Goal: Task Accomplishment & Management: Use online tool/utility

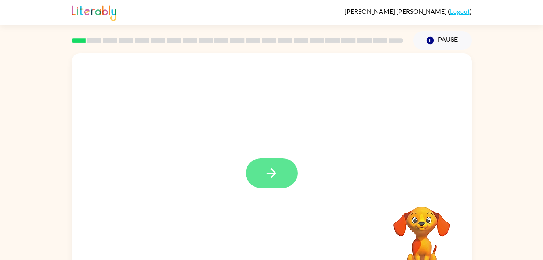
click at [286, 167] on button "button" at bounding box center [272, 173] width 52 height 30
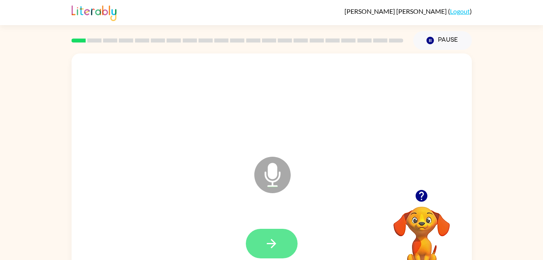
click at [269, 246] on icon "button" at bounding box center [272, 243] width 14 height 14
click at [275, 242] on icon "button" at bounding box center [272, 243] width 14 height 14
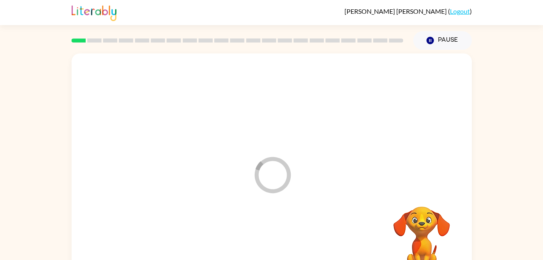
drag, startPoint x: 275, startPoint y: 242, endPoint x: 332, endPoint y: 138, distance: 118.1
click at [332, 138] on div "Loader Your response is being sent to our graders" at bounding box center [272, 168] width 401 height 231
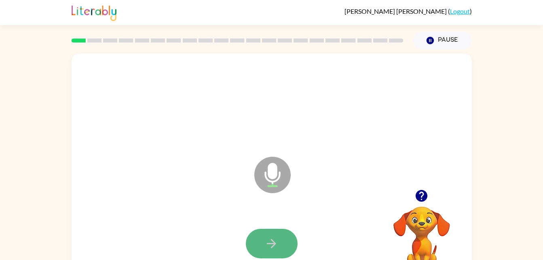
click at [269, 237] on icon "button" at bounding box center [272, 243] width 14 height 14
click at [290, 237] on button "button" at bounding box center [272, 244] width 52 height 30
click at [278, 246] on icon "button" at bounding box center [272, 243] width 14 height 14
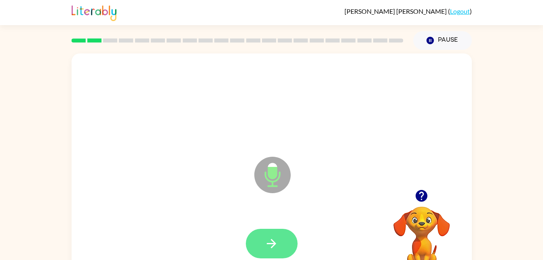
click at [284, 247] on button "button" at bounding box center [272, 244] width 52 height 30
click at [274, 240] on icon "button" at bounding box center [272, 243] width 14 height 14
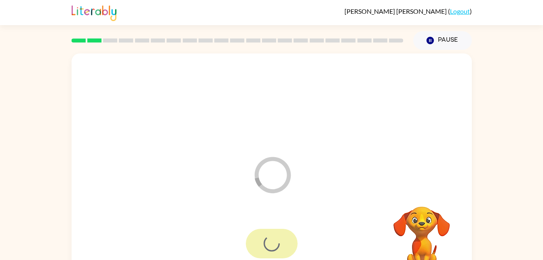
click at [274, 239] on div at bounding box center [272, 244] width 52 height 30
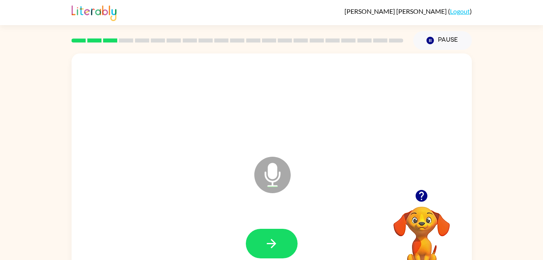
click at [414, 249] on video "Your browser must support playing .mp4 files to use Literably. Please try using…" at bounding box center [422, 234] width 81 height 81
click at [274, 248] on icon "button" at bounding box center [272, 243] width 14 height 14
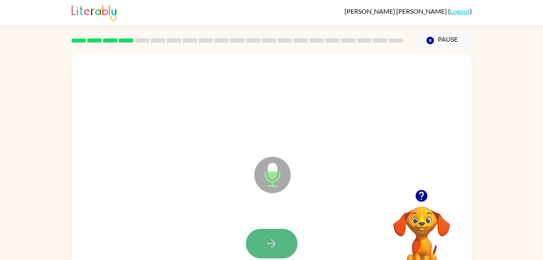
click at [285, 240] on button "button" at bounding box center [272, 244] width 52 height 30
click at [284, 251] on button "button" at bounding box center [272, 244] width 52 height 30
click at [284, 237] on button "button" at bounding box center [272, 244] width 52 height 30
click at [284, 239] on button "button" at bounding box center [272, 244] width 52 height 30
click at [276, 242] on icon "button" at bounding box center [272, 243] width 14 height 14
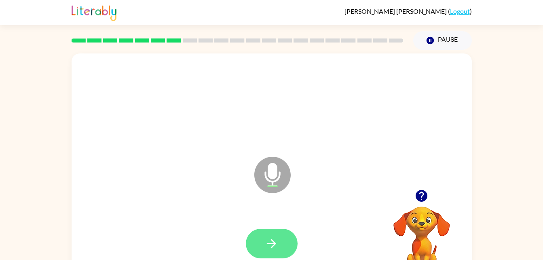
click at [282, 244] on button "button" at bounding box center [272, 244] width 52 height 30
click at [290, 249] on button "button" at bounding box center [272, 244] width 52 height 30
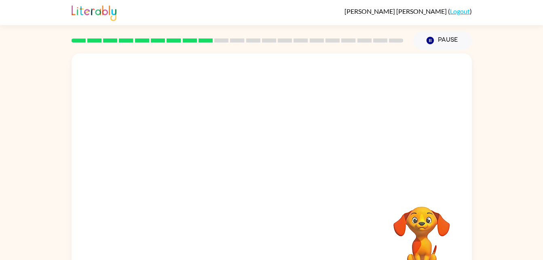
click at [304, 240] on div "Your browser must support playing .mp4 files to use Literably. Please try using…" at bounding box center [272, 168] width 401 height 231
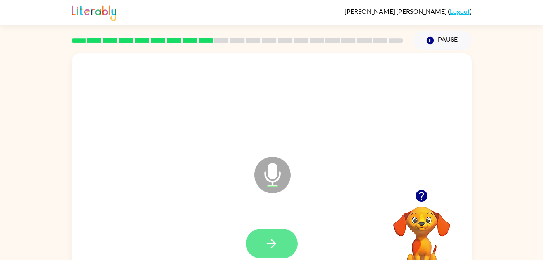
click at [280, 250] on button "button" at bounding box center [272, 244] width 52 height 30
click at [283, 246] on button "button" at bounding box center [272, 244] width 52 height 30
click at [268, 245] on icon "button" at bounding box center [272, 243] width 14 height 14
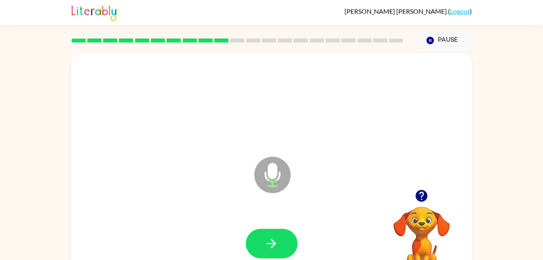
drag, startPoint x: 268, startPoint y: 244, endPoint x: 259, endPoint y: 243, distance: 9.3
click at [259, 243] on button "button" at bounding box center [272, 244] width 52 height 30
click at [270, 247] on icon "button" at bounding box center [272, 243] width 14 height 14
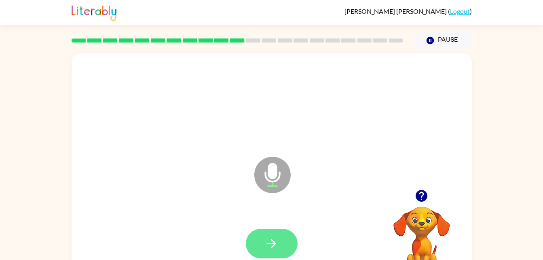
click at [270, 251] on button "button" at bounding box center [272, 244] width 52 height 30
click at [268, 246] on icon "button" at bounding box center [272, 243] width 14 height 14
click at [270, 242] on icon "button" at bounding box center [272, 243] width 14 height 14
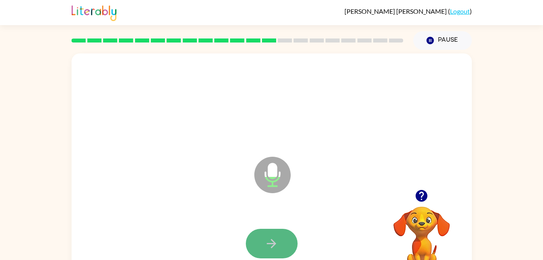
click at [274, 244] on icon "button" at bounding box center [272, 243] width 14 height 14
click at [286, 253] on button "button" at bounding box center [272, 244] width 52 height 30
click at [280, 242] on button "button" at bounding box center [272, 244] width 52 height 30
click at [282, 251] on button "button" at bounding box center [272, 244] width 52 height 30
click at [275, 247] on icon "button" at bounding box center [272, 243] width 14 height 14
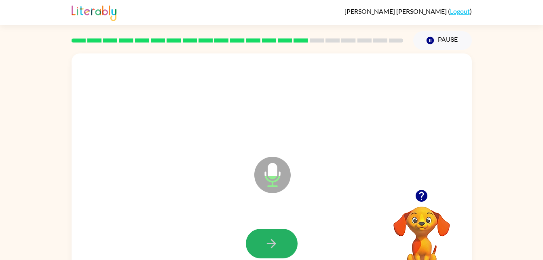
click at [275, 247] on icon "button" at bounding box center [272, 243] width 14 height 14
click at [275, 248] on icon "button" at bounding box center [272, 243] width 14 height 14
click at [275, 249] on icon "button" at bounding box center [272, 243] width 14 height 14
click at [263, 244] on button "button" at bounding box center [272, 244] width 52 height 30
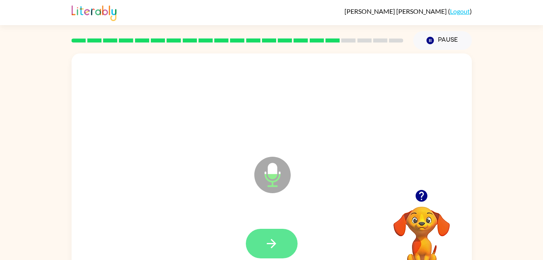
click at [280, 244] on button "button" at bounding box center [272, 244] width 52 height 30
click at [280, 246] on button "button" at bounding box center [272, 244] width 52 height 30
click at [277, 246] on icon "button" at bounding box center [272, 243] width 14 height 14
click at [277, 249] on icon "button" at bounding box center [272, 243] width 14 height 14
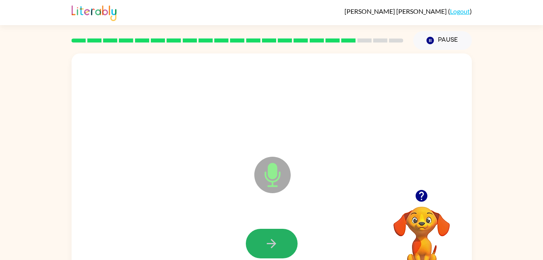
click at [277, 249] on icon "button" at bounding box center [272, 243] width 14 height 14
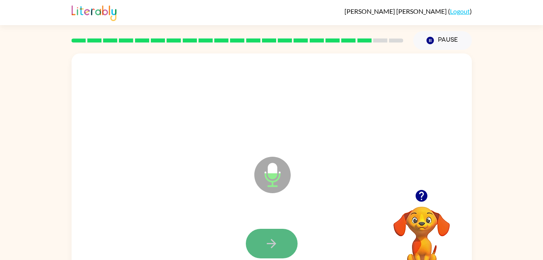
click at [277, 252] on button "button" at bounding box center [272, 244] width 52 height 30
click at [273, 250] on icon "button" at bounding box center [272, 243] width 14 height 14
click at [273, 248] on icon "button" at bounding box center [272, 243] width 14 height 14
click at [274, 247] on icon "button" at bounding box center [272, 243] width 14 height 14
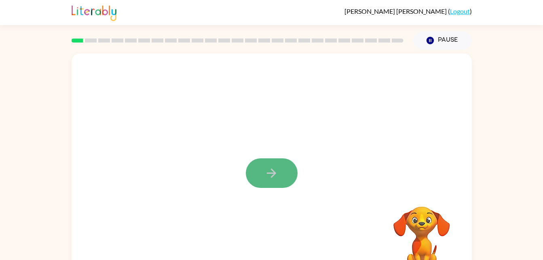
click at [278, 172] on icon "button" at bounding box center [272, 173] width 14 height 14
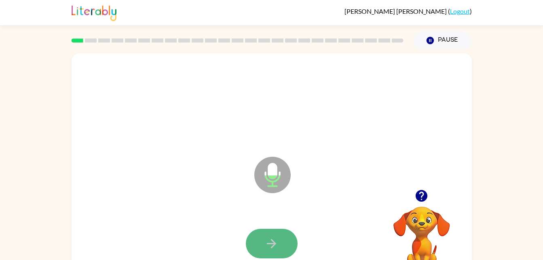
click at [268, 243] on icon "button" at bounding box center [271, 243] width 9 height 9
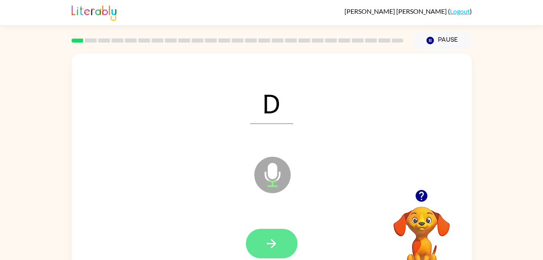
click at [267, 241] on icon "button" at bounding box center [272, 243] width 14 height 14
click at [267, 242] on icon "button" at bounding box center [272, 243] width 14 height 14
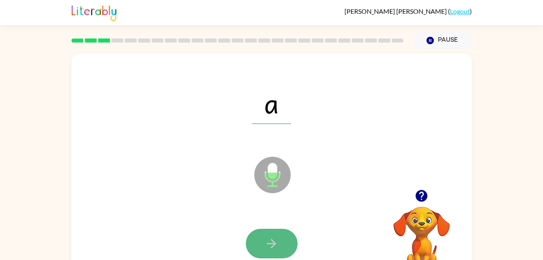
drag, startPoint x: 267, startPoint y: 242, endPoint x: 269, endPoint y: 247, distance: 4.6
click at [269, 247] on icon "button" at bounding box center [272, 243] width 14 height 14
click at [269, 244] on icon "button" at bounding box center [272, 243] width 14 height 14
click at [280, 242] on button "button" at bounding box center [272, 244] width 52 height 30
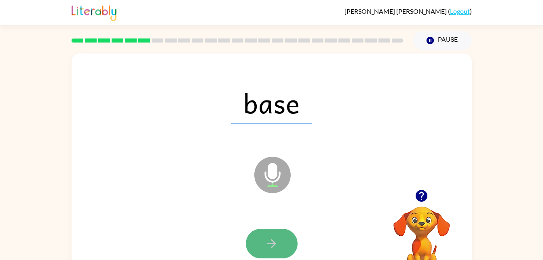
click at [282, 242] on button "button" at bounding box center [272, 244] width 52 height 30
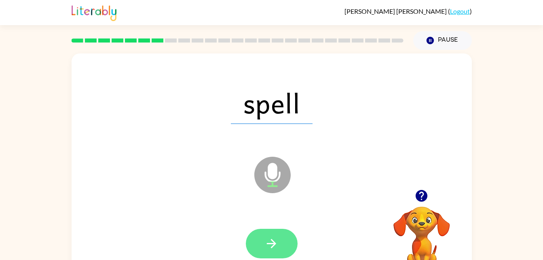
click at [282, 242] on button "button" at bounding box center [272, 244] width 52 height 30
click at [285, 247] on button "button" at bounding box center [272, 244] width 52 height 30
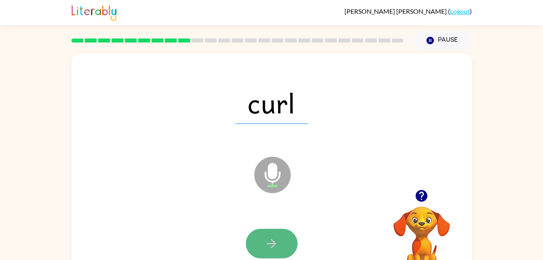
click at [284, 246] on button "button" at bounding box center [272, 244] width 52 height 30
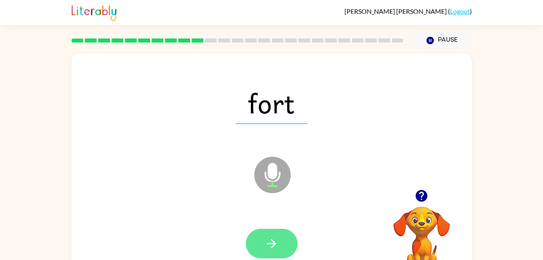
drag, startPoint x: 284, startPoint y: 249, endPoint x: 270, endPoint y: 250, distance: 13.8
click at [270, 250] on icon "button" at bounding box center [272, 243] width 14 height 14
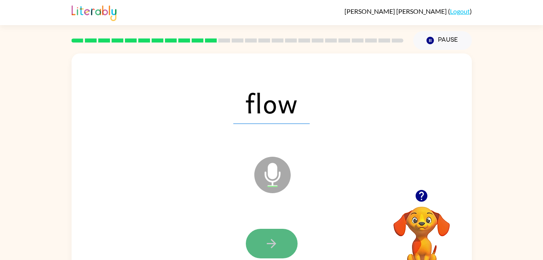
click at [271, 251] on button "button" at bounding box center [272, 244] width 52 height 30
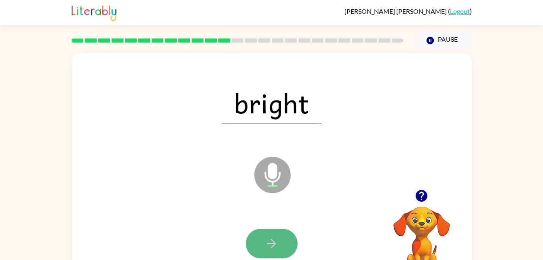
click at [272, 251] on button "button" at bounding box center [272, 244] width 52 height 30
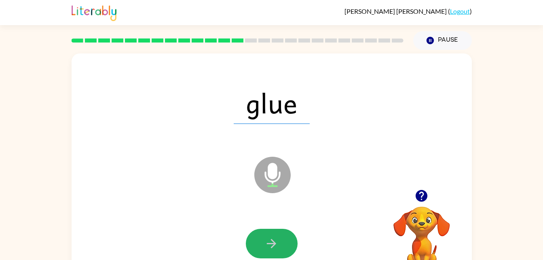
click at [272, 251] on button "button" at bounding box center [272, 244] width 52 height 30
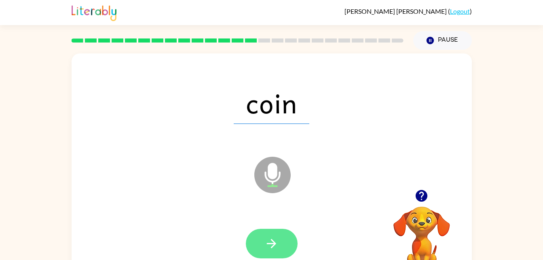
click at [271, 247] on icon "button" at bounding box center [271, 243] width 9 height 9
click at [274, 250] on icon "button" at bounding box center [272, 243] width 14 height 14
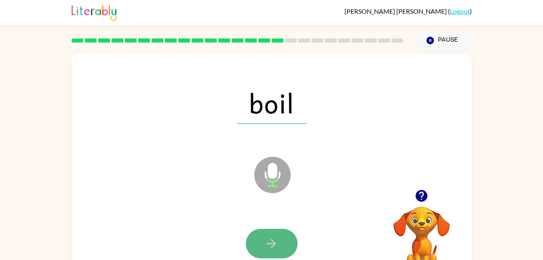
click at [273, 250] on icon "button" at bounding box center [272, 243] width 14 height 14
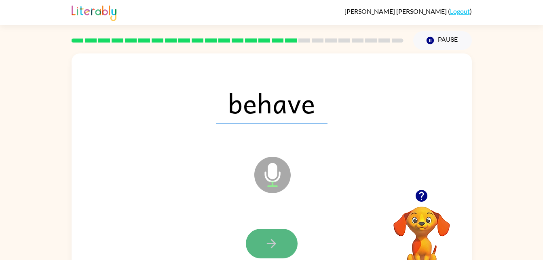
click at [273, 249] on icon "button" at bounding box center [272, 243] width 14 height 14
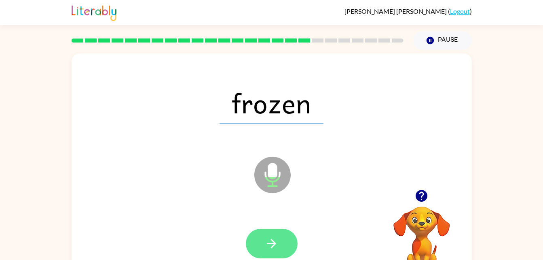
click at [274, 251] on button "button" at bounding box center [272, 244] width 52 height 30
click at [275, 251] on button "button" at bounding box center [272, 244] width 52 height 30
click at [275, 253] on button "button" at bounding box center [272, 244] width 52 height 30
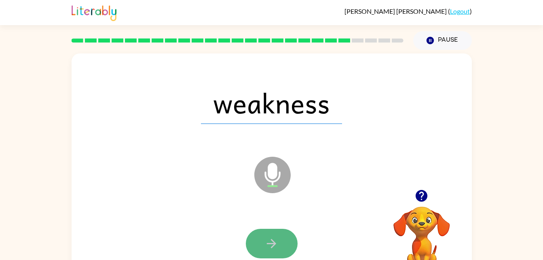
click at [274, 250] on icon "button" at bounding box center [272, 243] width 14 height 14
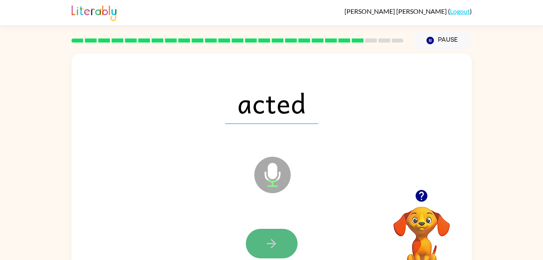
click at [274, 253] on button "button" at bounding box center [272, 244] width 52 height 30
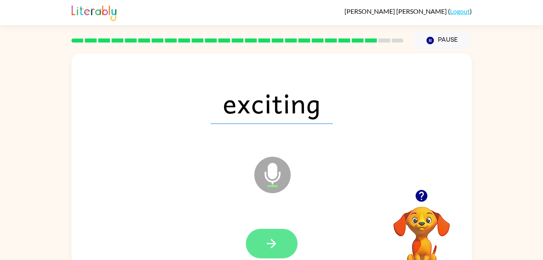
click at [274, 246] on icon "button" at bounding box center [272, 243] width 14 height 14
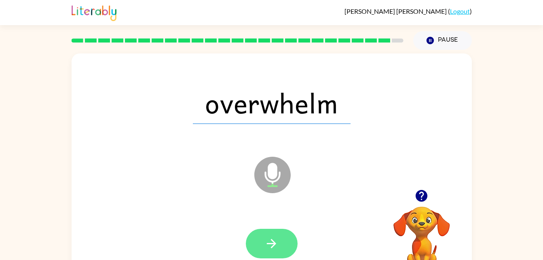
click at [277, 241] on icon "button" at bounding box center [272, 243] width 14 height 14
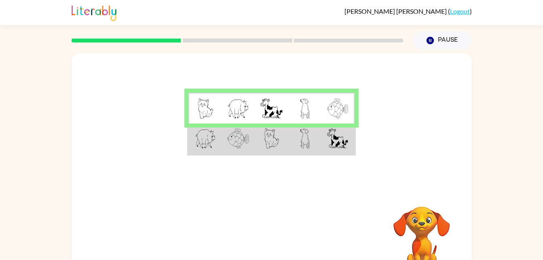
click at [211, 141] on img at bounding box center [205, 138] width 21 height 20
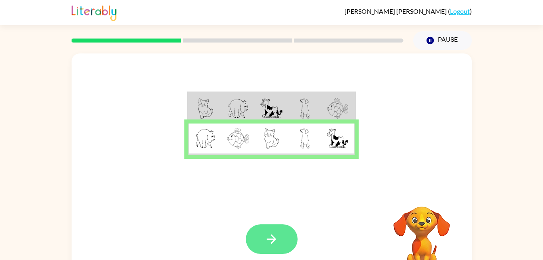
click at [274, 236] on icon "button" at bounding box center [271, 238] width 9 height 9
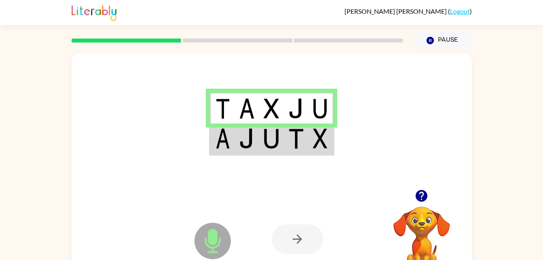
click at [270, 138] on img at bounding box center [271, 138] width 15 height 20
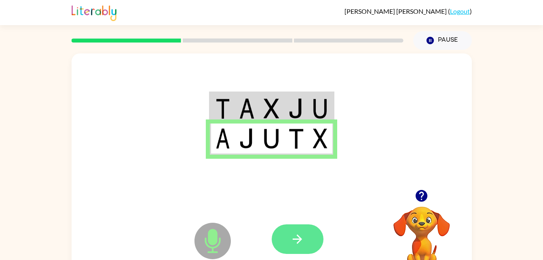
click at [288, 239] on button "button" at bounding box center [298, 239] width 52 height 30
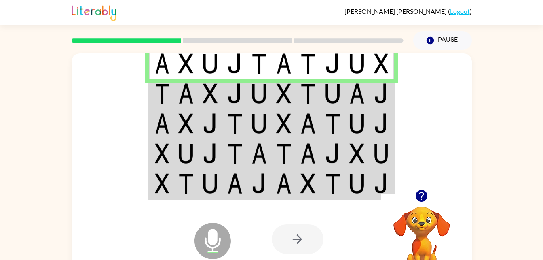
click at [207, 90] on img at bounding box center [210, 93] width 15 height 20
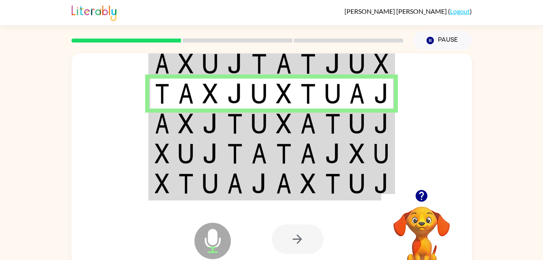
click at [214, 121] on img at bounding box center [210, 123] width 15 height 20
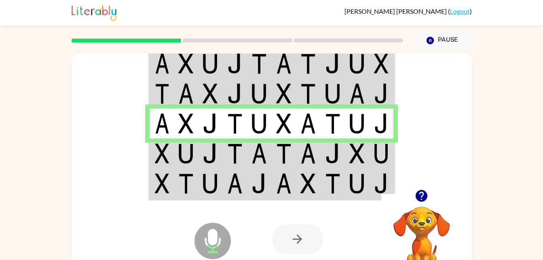
click at [201, 160] on td at bounding box center [210, 153] width 25 height 30
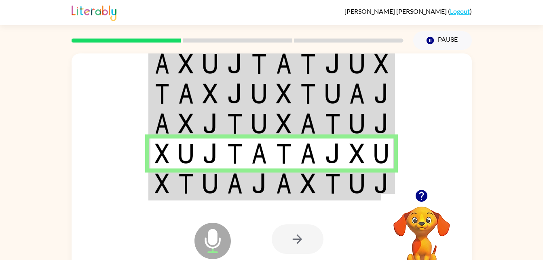
click at [229, 191] on img at bounding box center [234, 183] width 15 height 20
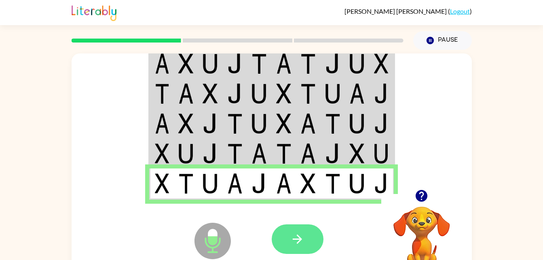
click at [289, 242] on button "button" at bounding box center [298, 239] width 52 height 30
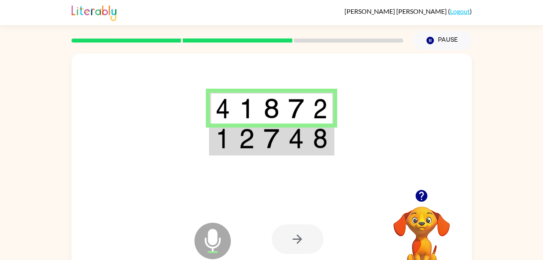
click at [231, 142] on td at bounding box center [222, 138] width 25 height 31
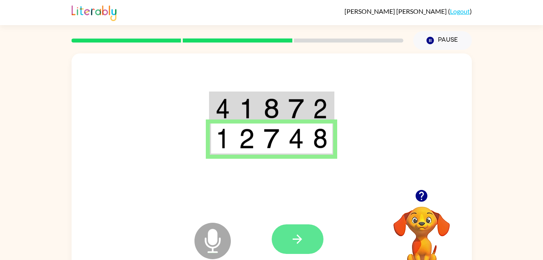
click at [293, 249] on button "button" at bounding box center [298, 239] width 52 height 30
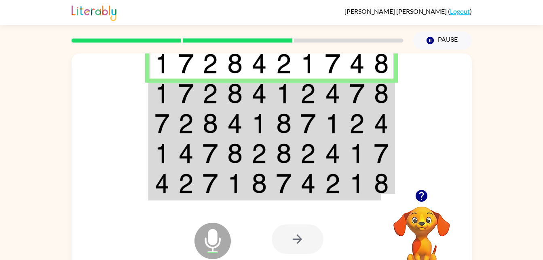
click at [190, 104] on td at bounding box center [186, 94] width 25 height 30
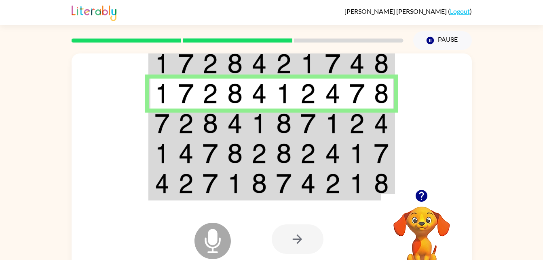
click at [176, 120] on td at bounding box center [186, 123] width 25 height 30
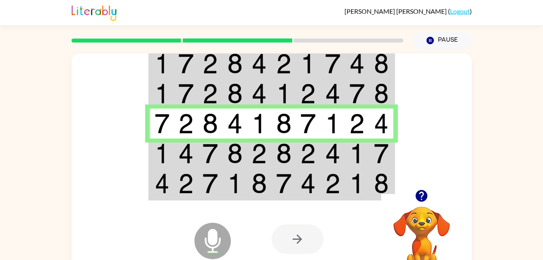
click at [169, 151] on img at bounding box center [162, 153] width 15 height 20
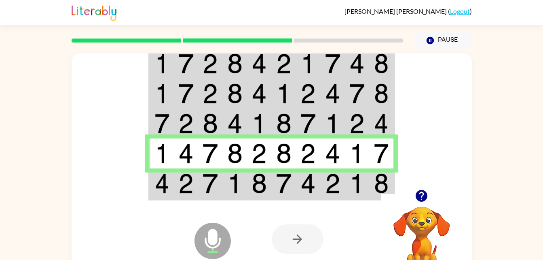
click at [212, 188] on img at bounding box center [210, 183] width 15 height 20
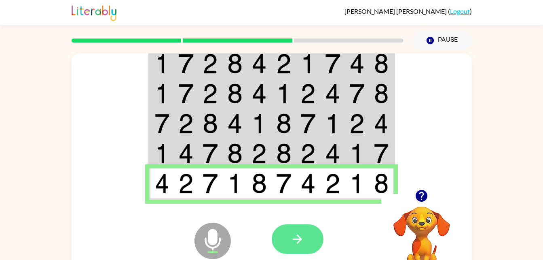
click at [298, 243] on icon "button" at bounding box center [297, 238] width 9 height 9
